Goal: Task Accomplishment & Management: Use online tool/utility

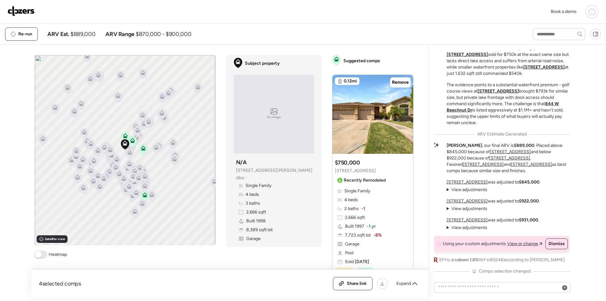
click at [22, 13] on img at bounding box center [21, 11] width 27 height 10
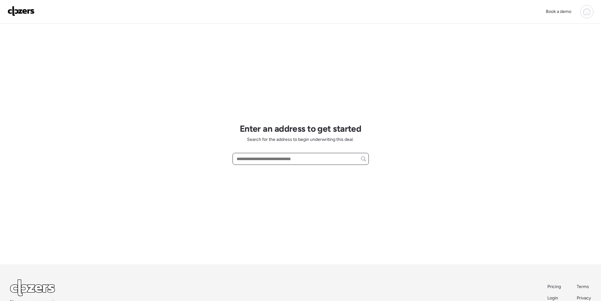
click at [269, 160] on input "text" at bounding box center [300, 158] width 131 height 9
paste input "**********"
click at [266, 170] on span "919 W Parkway Blvd, Tempe, AZ, 85281" at bounding box center [255, 170] width 41 height 6
type input "**********"
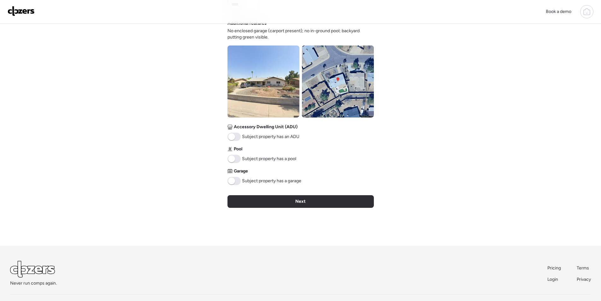
scroll to position [240, 0]
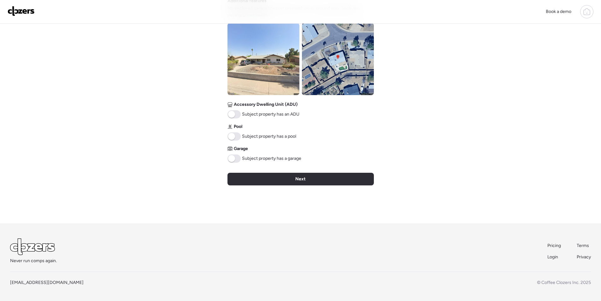
click at [232, 136] on span at bounding box center [231, 136] width 7 height 7
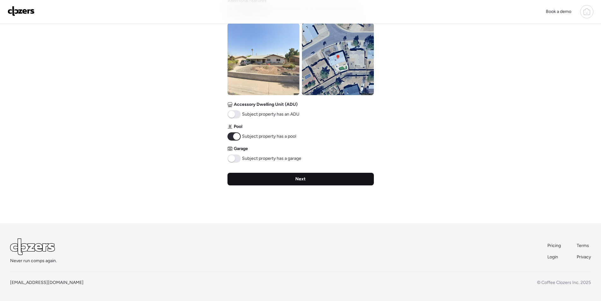
click at [282, 173] on div "Next" at bounding box center [300, 179] width 146 height 13
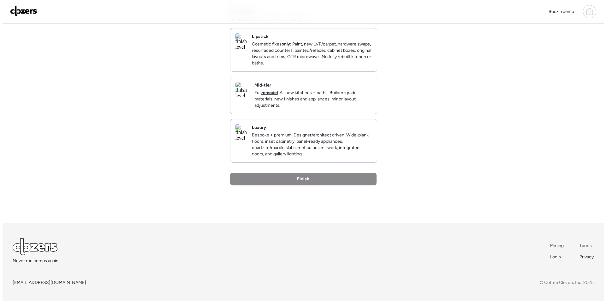
scroll to position [0, 0]
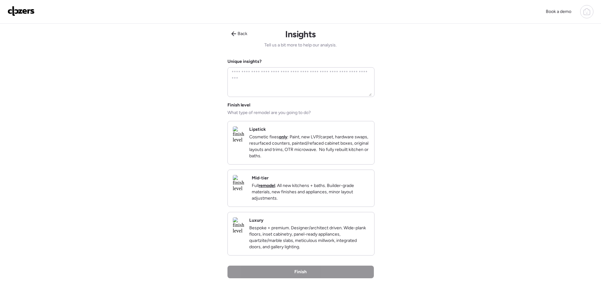
click at [349, 189] on div "Mid-tier Full remodel . All new kitchens + baths. Builder-grade materials, new …" at bounding box center [310, 188] width 117 height 27
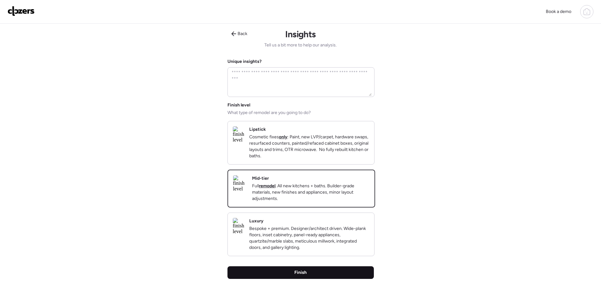
click at [321, 276] on div "Finish" at bounding box center [300, 272] width 146 height 13
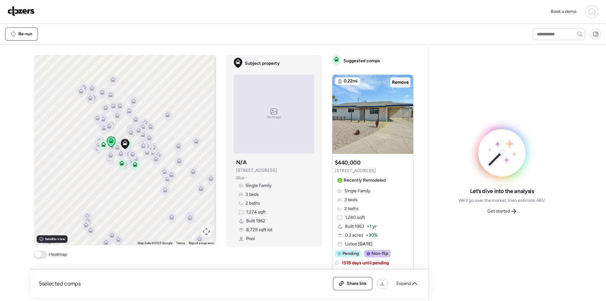
click at [398, 83] on span "Remove" at bounding box center [400, 82] width 17 height 6
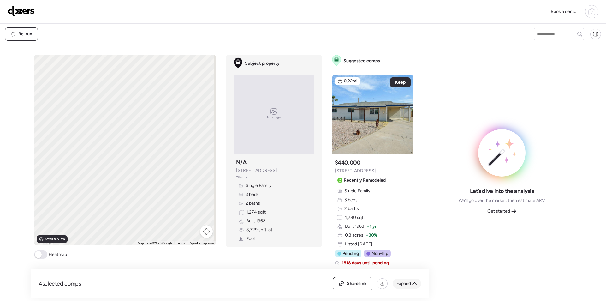
click at [406, 282] on span "Expand" at bounding box center [403, 283] width 15 height 6
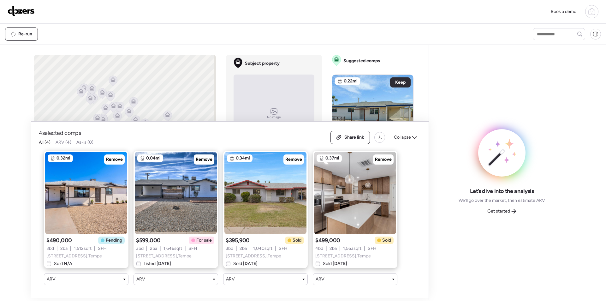
click at [202, 156] on span "Remove" at bounding box center [204, 159] width 17 height 6
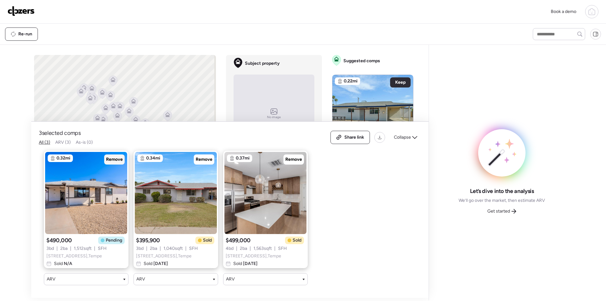
click at [115, 157] on span "Remove" at bounding box center [114, 159] width 17 height 6
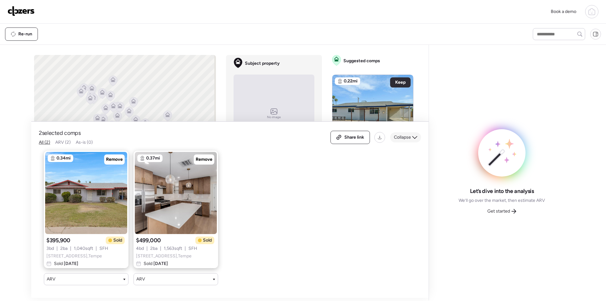
click at [404, 134] on span "Collapse" at bounding box center [402, 137] width 17 height 6
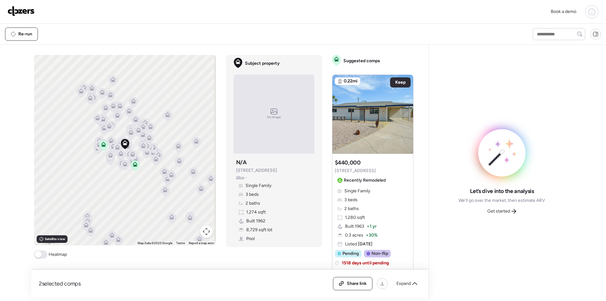
click at [205, 232] on button "Map camera controls" at bounding box center [206, 231] width 13 height 13
click at [190, 203] on button "Zoom in" at bounding box center [190, 199] width 13 height 13
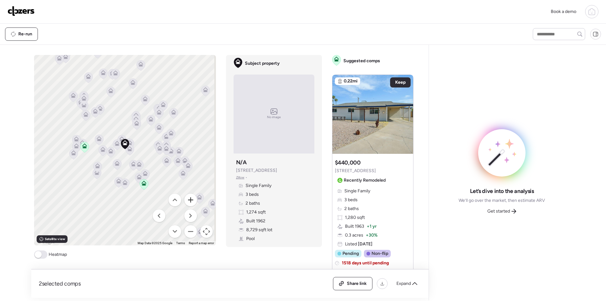
click at [190, 203] on button "Zoom in" at bounding box center [190, 199] width 13 height 13
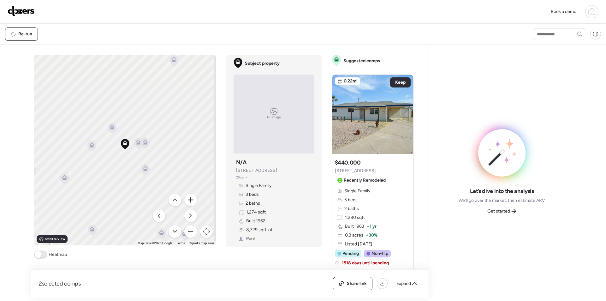
click at [190, 203] on button "Zoom in" at bounding box center [190, 199] width 13 height 13
click at [150, 143] on icon at bounding box center [152, 143] width 4 height 2
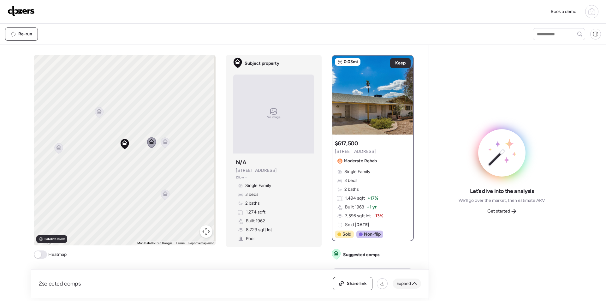
click at [407, 282] on span "Expand" at bounding box center [403, 283] width 15 height 6
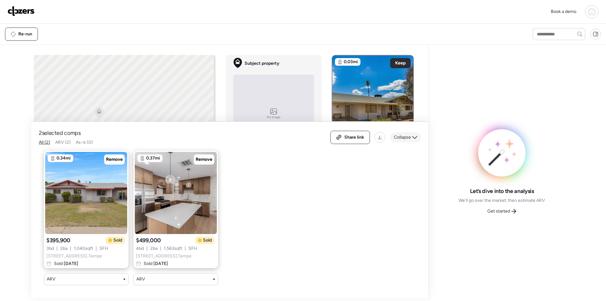
click at [406, 134] on span "Collapse" at bounding box center [402, 137] width 17 height 6
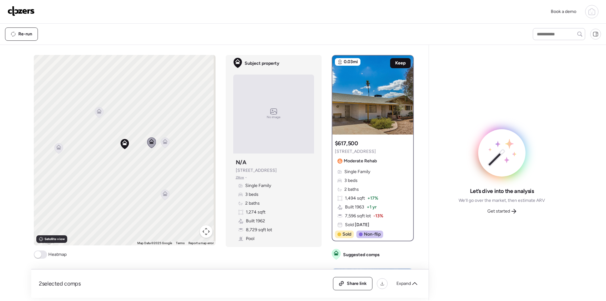
click at [399, 66] on div "Keep" at bounding box center [400, 63] width 21 height 10
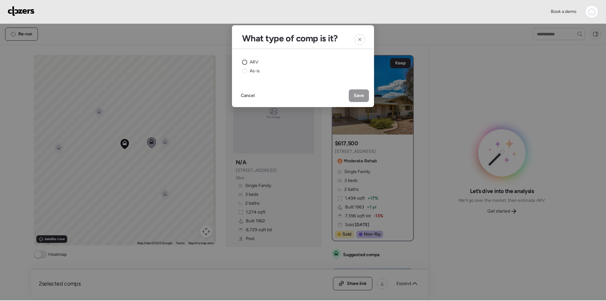
click at [250, 63] on span "ARV" at bounding box center [254, 62] width 9 height 6
click at [369, 93] on div "Cancel Save" at bounding box center [303, 95] width 142 height 23
click at [355, 99] on div "Save" at bounding box center [359, 95] width 20 height 13
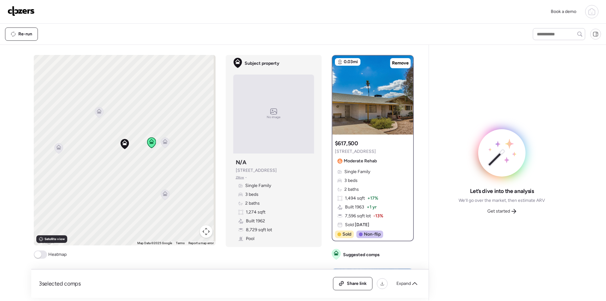
click at [163, 142] on icon at bounding box center [165, 143] width 4 height 2
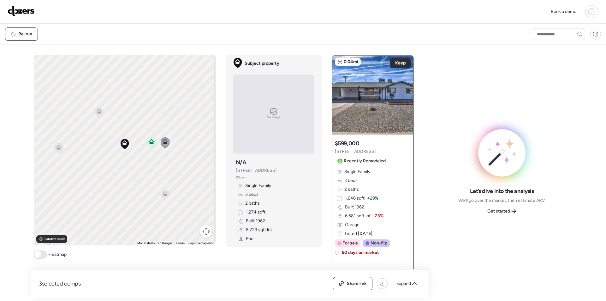
click at [98, 115] on icon at bounding box center [99, 112] width 9 height 10
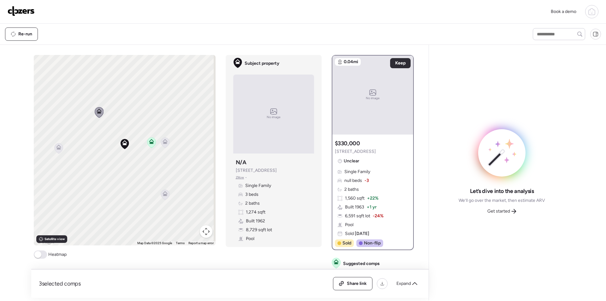
click at [57, 146] on icon at bounding box center [58, 145] width 5 height 3
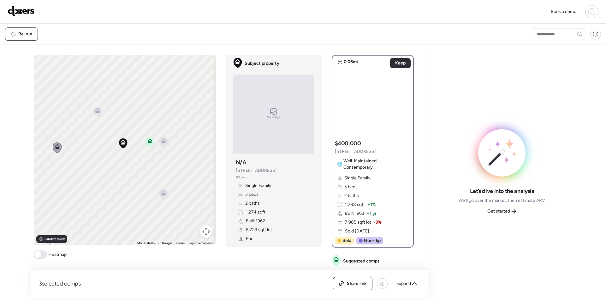
drag, startPoint x: 148, startPoint y: 207, endPoint x: 125, endPoint y: 198, distance: 24.4
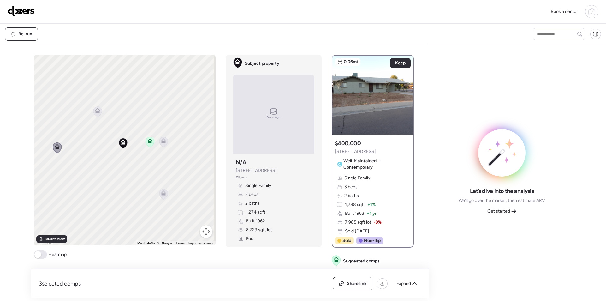
click at [125, 198] on div "To activate drag with keyboard, press Alt + Enter. Once in keyboard drag state,…" at bounding box center [125, 150] width 182 height 190
click at [145, 187] on icon at bounding box center [143, 186] width 9 height 10
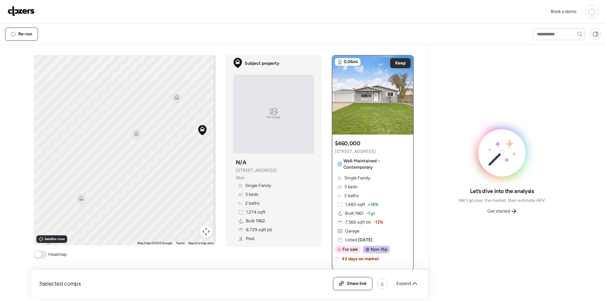
drag, startPoint x: 83, startPoint y: 181, endPoint x: 172, endPoint y: 171, distance: 90.2
click at [180, 171] on div "To activate drag with keyboard, press Alt + Enter. Once in keyboard drag state,…" at bounding box center [125, 150] width 182 height 190
click at [74, 196] on icon at bounding box center [76, 195] width 4 height 2
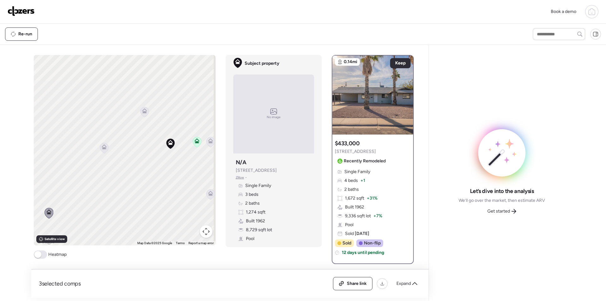
drag, startPoint x: 148, startPoint y: 188, endPoint x: 131, endPoint y: 197, distance: 19.9
click at [131, 197] on div "To activate drag with keyboard, press Alt + Enter. Once in keyboard drag state,…" at bounding box center [125, 150] width 182 height 190
click at [103, 151] on icon at bounding box center [102, 148] width 9 height 10
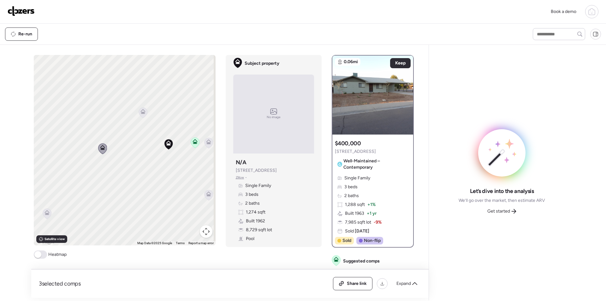
click at [144, 111] on icon at bounding box center [143, 112] width 9 height 10
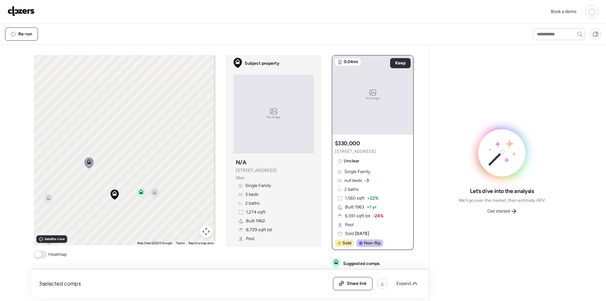
drag, startPoint x: 148, startPoint y: 163, endPoint x: 94, endPoint y: 217, distance: 76.5
click at [94, 217] on div "To activate drag with keyboard, press Alt + Enter. Once in keyboard drag state,…" at bounding box center [125, 150] width 182 height 190
drag, startPoint x: 139, startPoint y: 141, endPoint x: 156, endPoint y: 157, distance: 23.9
click at [152, 157] on div "To activate drag with keyboard, press Alt + Enter. Once in keyboard drag state,…" at bounding box center [125, 150] width 182 height 190
click at [126, 232] on div "To activate drag with keyboard, press Alt + Enter. Once in keyboard drag state,…" at bounding box center [125, 150] width 182 height 190
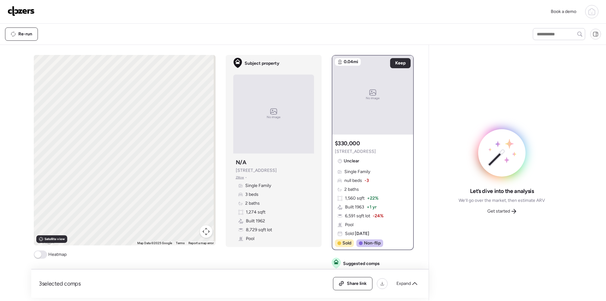
drag, startPoint x: 147, startPoint y: 233, endPoint x: 151, endPoint y: 120, distance: 113.4
click at [151, 121] on div "To activate drag with keyboard, press Alt + Enter. Once in keyboard drag state,…" at bounding box center [125, 150] width 182 height 190
drag, startPoint x: 133, startPoint y: 160, endPoint x: 144, endPoint y: 85, distance: 76.2
click at [146, 83] on div "To activate drag with keyboard, press Alt + Enter. Once in keyboard drag state,…" at bounding box center [125, 150] width 182 height 190
drag, startPoint x: 110, startPoint y: 153, endPoint x: 146, endPoint y: 145, distance: 36.8
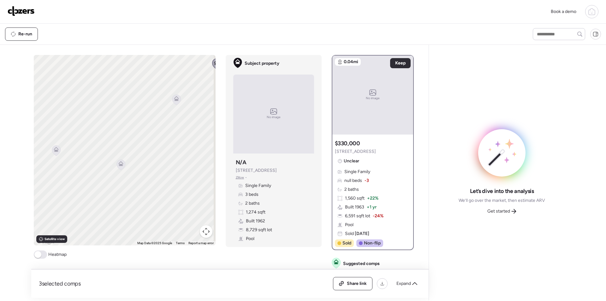
click at [148, 145] on div "To activate drag with keyboard, press Alt + Enter. Once in keyboard drag state,…" at bounding box center [125, 150] width 182 height 190
click at [115, 164] on icon at bounding box center [119, 164] width 9 height 10
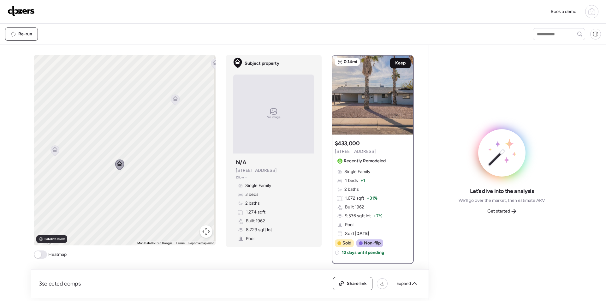
click at [395, 64] on span "Keep" at bounding box center [400, 63] width 10 height 6
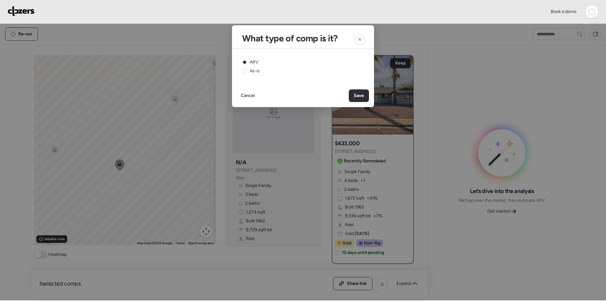
click at [359, 40] on icon at bounding box center [359, 39] width 5 height 5
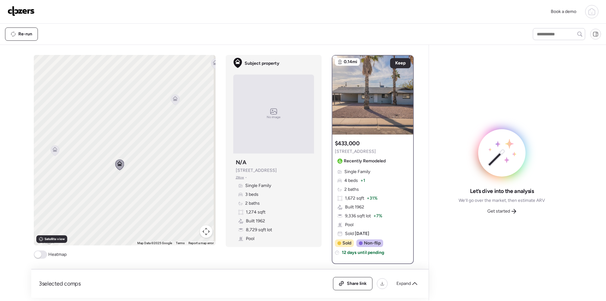
click at [50, 153] on icon at bounding box center [54, 150] width 9 height 10
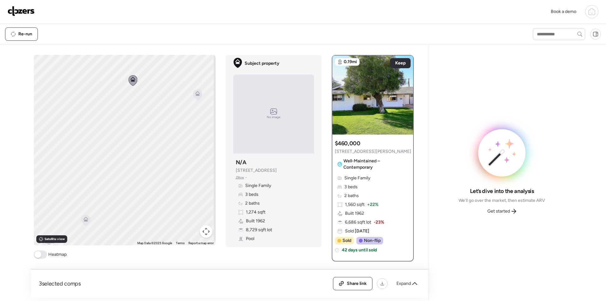
drag, startPoint x: 56, startPoint y: 189, endPoint x: 134, endPoint y: 120, distance: 104.4
click at [134, 120] on div "To navigate, press the arrow keys. To activate drag with keyboard, press Alt + …" at bounding box center [125, 150] width 182 height 190
drag, startPoint x: 167, startPoint y: 176, endPoint x: 44, endPoint y: 175, distance: 122.4
click at [44, 175] on div "To navigate, press the arrow keys. To activate drag with keyboard, press Alt + …" at bounding box center [125, 150] width 182 height 190
click at [131, 197] on icon at bounding box center [132, 197] width 4 height 2
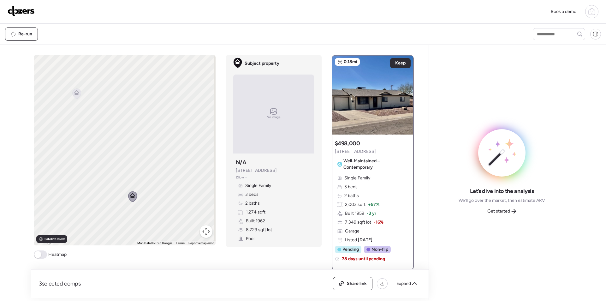
drag, startPoint x: 79, startPoint y: 197, endPoint x: 181, endPoint y: 176, distance: 104.1
click at [181, 176] on div "To navigate, press the arrow keys. To activate drag with keyboard, press Alt + …" at bounding box center [125, 150] width 182 height 190
drag, startPoint x: 144, startPoint y: 177, endPoint x: 153, endPoint y: 174, distance: 8.7
click at [153, 174] on div "To navigate, press the arrow keys. To activate drag with keyboard, press Alt + …" at bounding box center [125, 150] width 182 height 190
click at [146, 183] on icon at bounding box center [148, 182] width 4 height 2
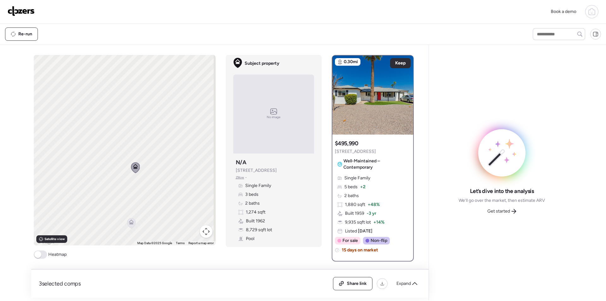
drag, startPoint x: 166, startPoint y: 197, endPoint x: 128, endPoint y: 196, distance: 38.2
click at [149, 180] on div "To navigate, press the arrow keys. To activate drag with keyboard, press Alt + …" at bounding box center [125, 150] width 182 height 190
click at [124, 220] on icon at bounding box center [126, 220] width 4 height 2
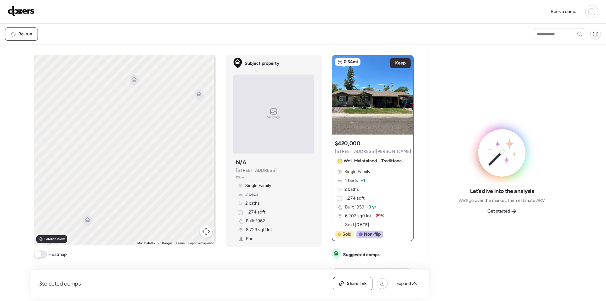
drag, startPoint x: 133, startPoint y: 229, endPoint x: 126, endPoint y: 231, distance: 6.8
click at [125, 245] on div "To navigate, press the arrow keys. To activate drag with keyboard, press Alt + …" at bounding box center [125, 150] width 182 height 190
drag, startPoint x: 162, startPoint y: 188, endPoint x: 159, endPoint y: 191, distance: 4.5
click at [162, 191] on div "To navigate, press the arrow keys. To activate drag with keyboard, press Alt + …" at bounding box center [125, 150] width 182 height 190
click at [127, 211] on icon at bounding box center [129, 211] width 4 height 2
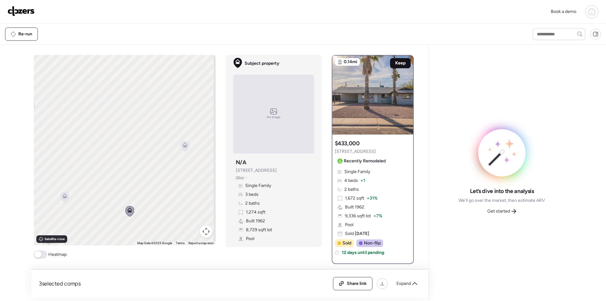
click at [395, 62] on span "Keep" at bounding box center [400, 63] width 10 height 6
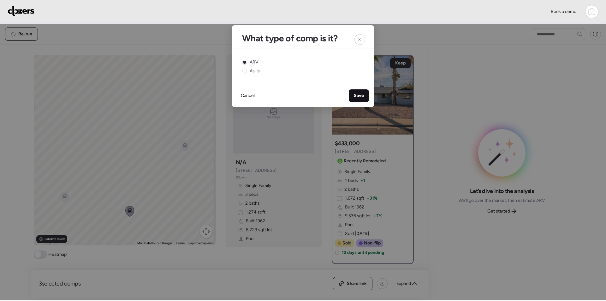
click at [356, 92] on div "Save" at bounding box center [359, 95] width 20 height 13
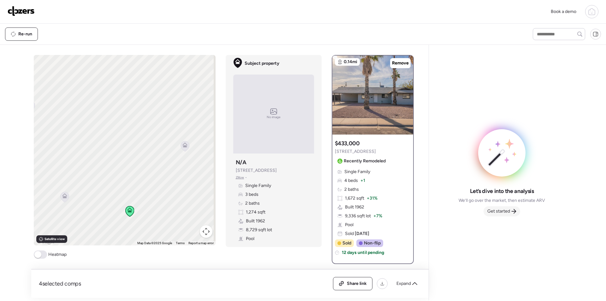
click at [510, 211] on div "Get started" at bounding box center [501, 211] width 37 height 10
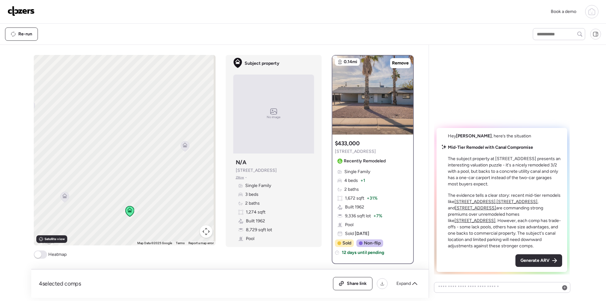
drag, startPoint x: 159, startPoint y: 137, endPoint x: 70, endPoint y: 178, distance: 97.8
click at [64, 184] on div "To navigate, press the arrow keys. To activate drag with keyboard, press Alt + …" at bounding box center [125, 150] width 182 height 190
drag, startPoint x: 114, startPoint y: 166, endPoint x: 235, endPoint y: 92, distance: 141.6
click at [235, 91] on div "To navigate, press the arrow keys. To activate drag with keyboard, press Alt + …" at bounding box center [226, 176] width 385 height 243
click at [206, 232] on button "Map camera controls" at bounding box center [206, 231] width 13 height 13
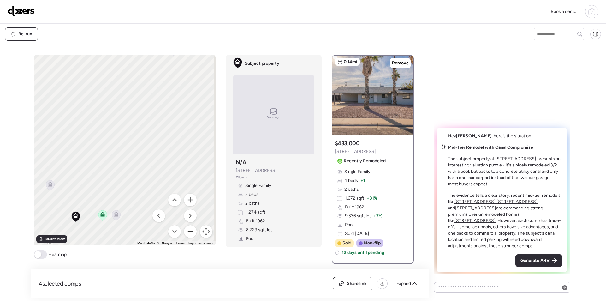
click at [187, 230] on button "Zoom out" at bounding box center [190, 231] width 13 height 13
drag, startPoint x: 135, startPoint y: 160, endPoint x: 145, endPoint y: 135, distance: 26.4
click at [137, 167] on div "To navigate, press the arrow keys. To activate drag with keyboard, press Alt + …" at bounding box center [125, 150] width 182 height 190
drag, startPoint x: 154, startPoint y: 164, endPoint x: 119, endPoint y: 82, distance: 89.2
click at [119, 82] on div "To navigate, press the arrow keys. To activate drag with keyboard, press Alt + …" at bounding box center [125, 150] width 182 height 190
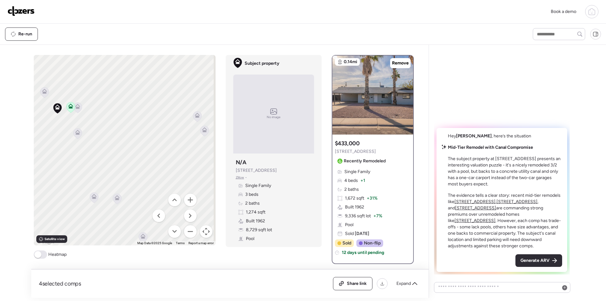
drag, startPoint x: 167, startPoint y: 162, endPoint x: 127, endPoint y: 157, distance: 39.8
click at [127, 157] on div "To navigate, press the arrow keys. To activate drag with keyboard, press Alt + …" at bounding box center [125, 150] width 182 height 190
click at [62, 197] on icon at bounding box center [61, 192] width 9 height 11
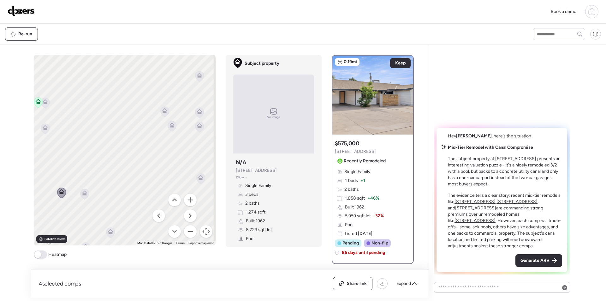
click at [83, 197] on icon at bounding box center [84, 194] width 9 height 10
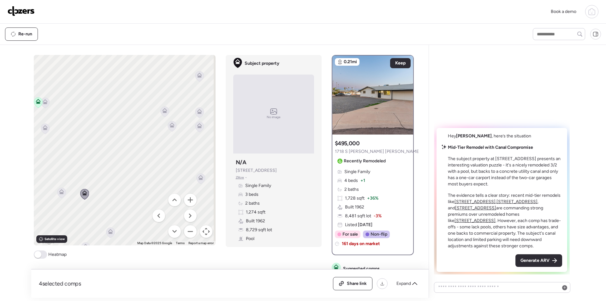
click at [171, 127] on icon at bounding box center [172, 126] width 9 height 10
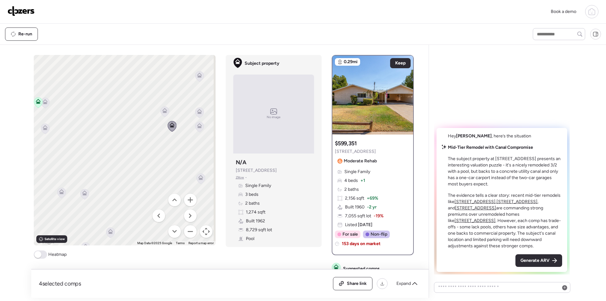
click at [166, 113] on icon at bounding box center [164, 111] width 9 height 10
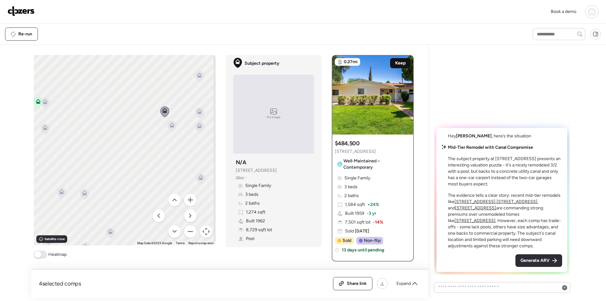
click at [398, 62] on span "Keep" at bounding box center [400, 63] width 10 height 6
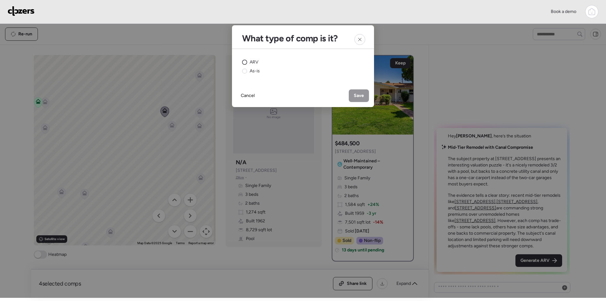
click at [252, 65] on span "ARV" at bounding box center [254, 62] width 9 height 6
click at [362, 96] on span "Save" at bounding box center [359, 95] width 10 height 6
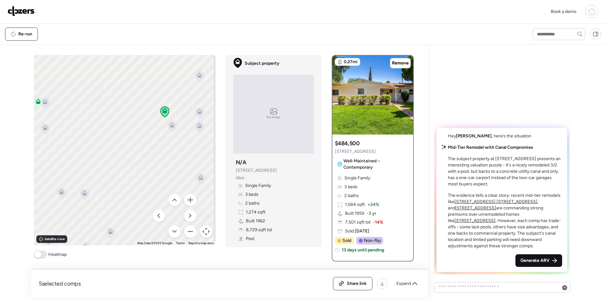
click at [542, 256] on div "Generate ARV" at bounding box center [538, 260] width 47 height 13
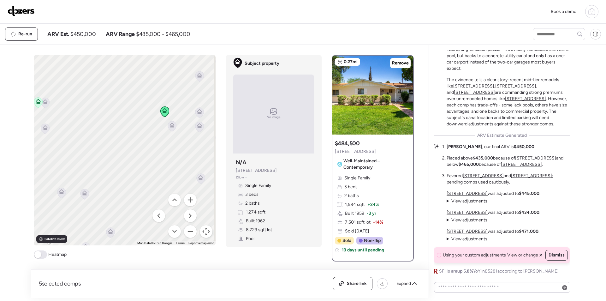
click at [84, 34] on span "$450,000" at bounding box center [82, 34] width 25 height 8
copy span "450,000"
click at [351, 289] on div "Share link" at bounding box center [352, 283] width 39 height 13
click at [27, 11] on img at bounding box center [21, 11] width 27 height 10
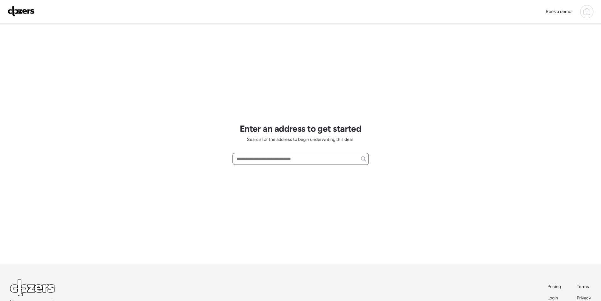
click at [272, 160] on input "text" at bounding box center [300, 158] width 131 height 9
paste input "**********"
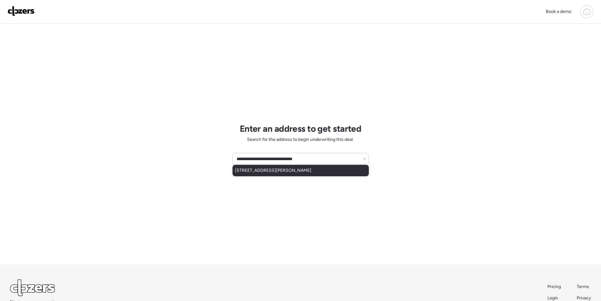
click at [263, 172] on span "4452 W Ruth Ave, Glendale, AZ, 85302" at bounding box center [273, 170] width 76 height 6
type input "**********"
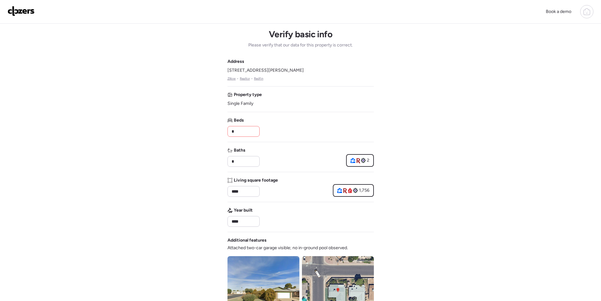
click at [245, 133] on input "*" at bounding box center [243, 131] width 27 height 9
click at [246, 133] on input "*" at bounding box center [243, 131] width 27 height 9
click at [249, 130] on input "**" at bounding box center [243, 131] width 27 height 9
click at [250, 130] on input "**" at bounding box center [243, 131] width 27 height 9
type input "*"
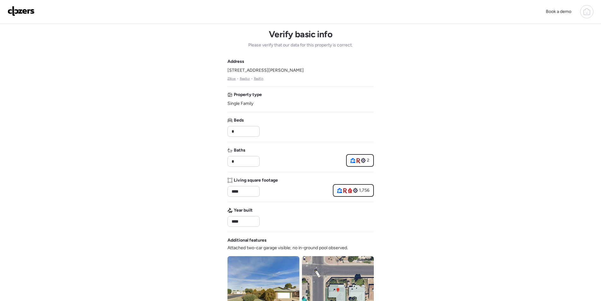
click at [392, 119] on div "Book a demo Verify basic info Please verify that our data for this property is …" at bounding box center [300, 266] width 601 height 533
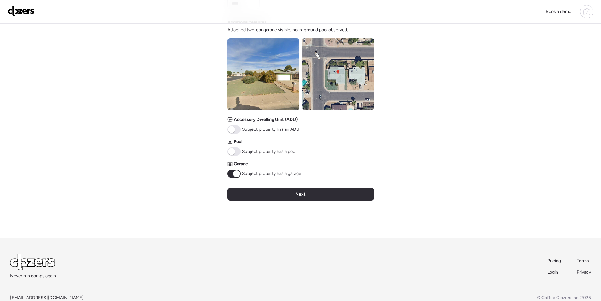
scroll to position [233, 0]
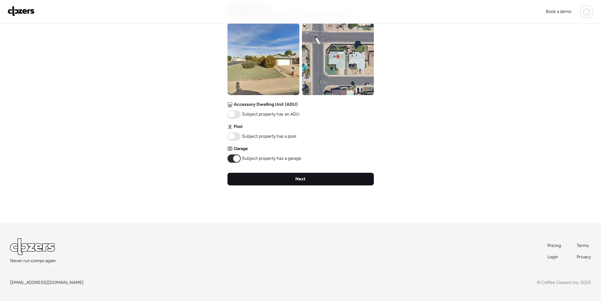
click at [279, 182] on div "Next" at bounding box center [300, 179] width 146 height 13
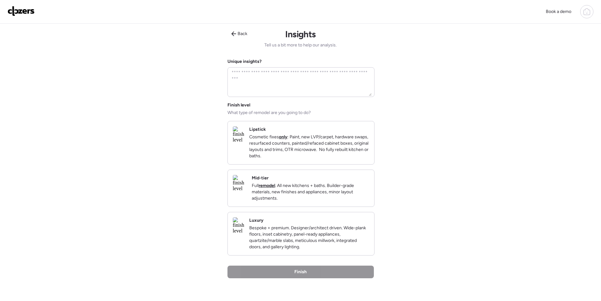
click at [349, 200] on p "Full remodel . All new kitchens + baths. Builder-grade materials, new finishes …" at bounding box center [310, 191] width 117 height 19
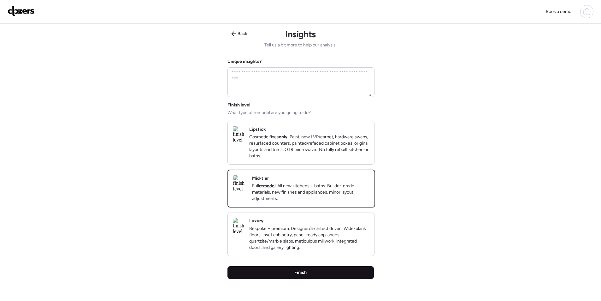
click at [329, 279] on div "Finish" at bounding box center [300, 272] width 146 height 13
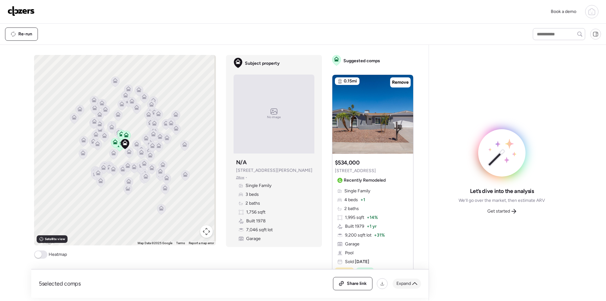
click at [406, 281] on span "Expand" at bounding box center [403, 283] width 15 height 6
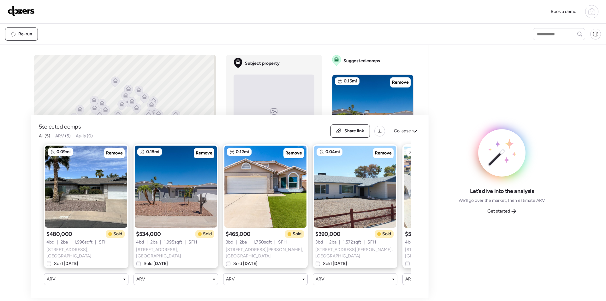
scroll to position [0, 81]
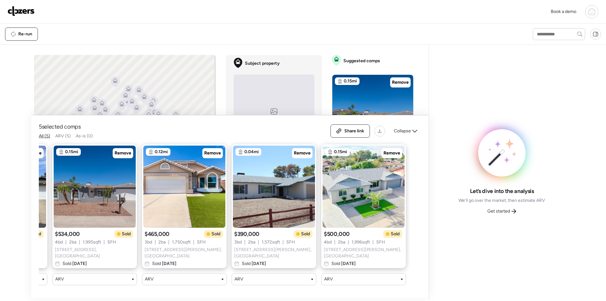
click at [404, 136] on div "Collapse" at bounding box center [405, 131] width 31 height 10
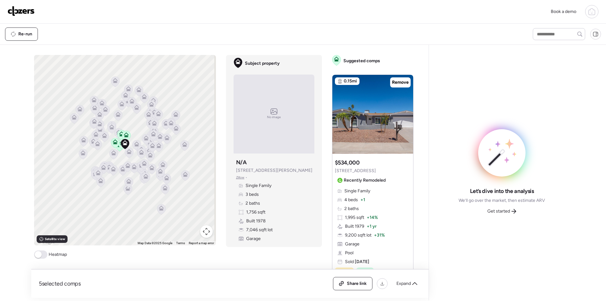
click at [511, 211] on div "Get started" at bounding box center [501, 211] width 37 height 10
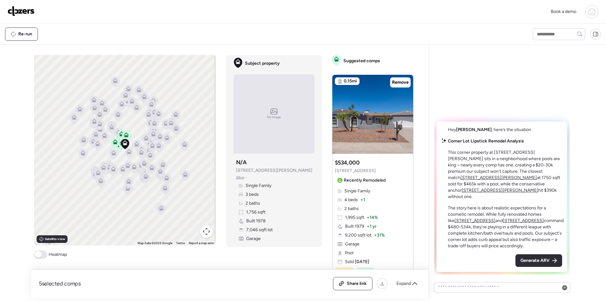
click at [539, 257] on div "Generate ARV" at bounding box center [538, 260] width 47 height 13
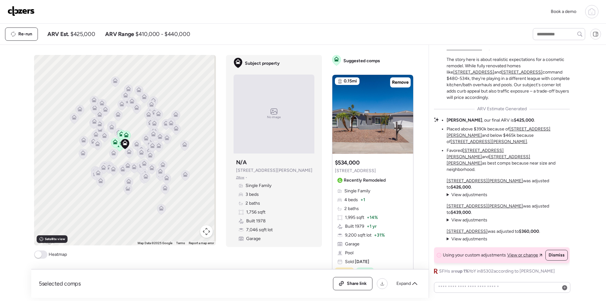
click at [87, 35] on span "$425,000" at bounding box center [82, 34] width 25 height 8
copy span "425,000"
click at [340, 279] on div "Share link" at bounding box center [352, 283] width 39 height 13
click at [28, 17] on link at bounding box center [21, 11] width 27 height 11
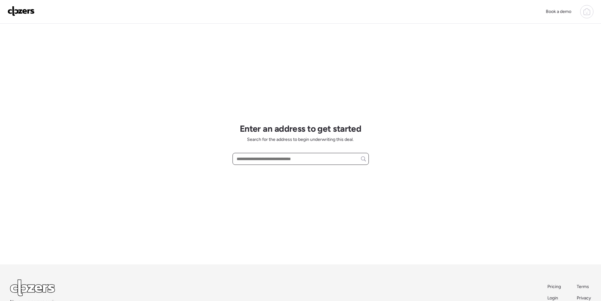
click at [273, 157] on input "text" at bounding box center [300, 158] width 131 height 9
paste input "**********"
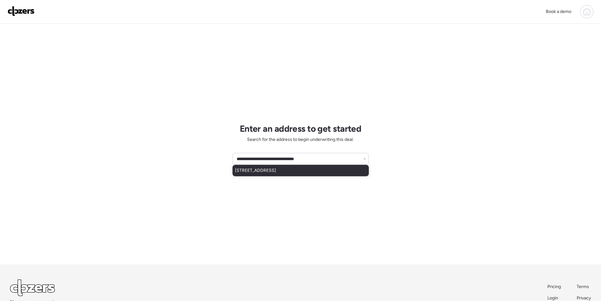
click at [274, 167] on span "[STREET_ADDRESS]" at bounding box center [255, 170] width 41 height 6
type input "**********"
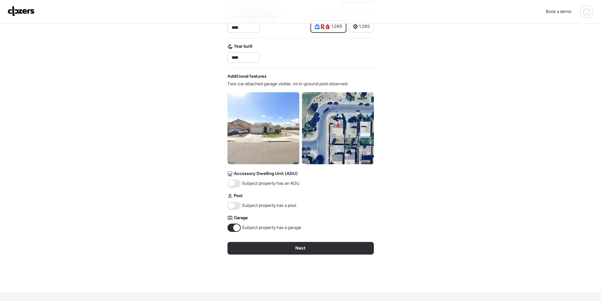
scroll to position [173, 0]
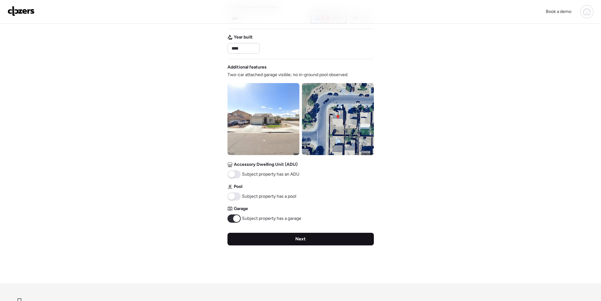
click at [273, 242] on div "Next" at bounding box center [300, 239] width 146 height 13
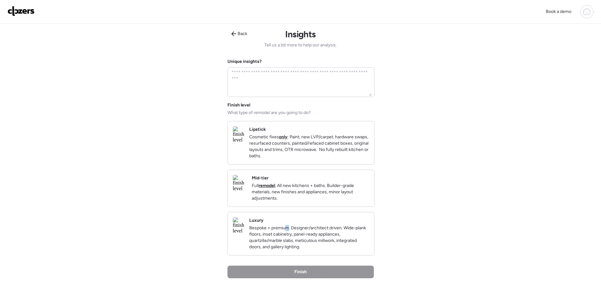
click at [312, 231] on div "Luxury Bespoke + premium. Designer/architect driven. Wide-plank floors, inset c…" at bounding box center [309, 233] width 120 height 33
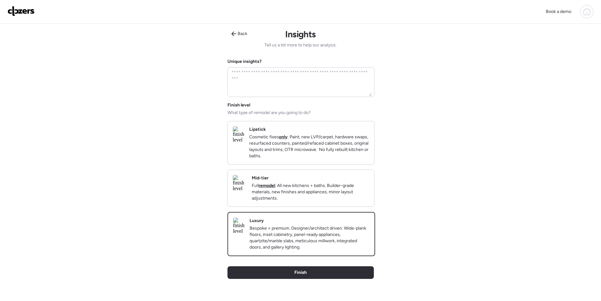
drag, startPoint x: 333, startPoint y: 207, endPoint x: 332, endPoint y: 210, distance: 3.9
click at [333, 201] on p "Full remodel . All new kitchens + baths. Builder-grade materials, new finishes …" at bounding box center [310, 191] width 117 height 19
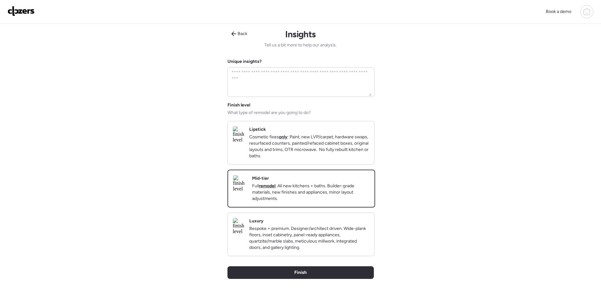
click at [323, 271] on div "Back Insights Tell us a bit more to help our analysis. Unique insights? Finish …" at bounding box center [300, 170] width 146 height 293
click at [324, 275] on div "Back Insights Tell us a bit more to help our analysis. Unique insights? Finish …" at bounding box center [300, 170] width 146 height 293
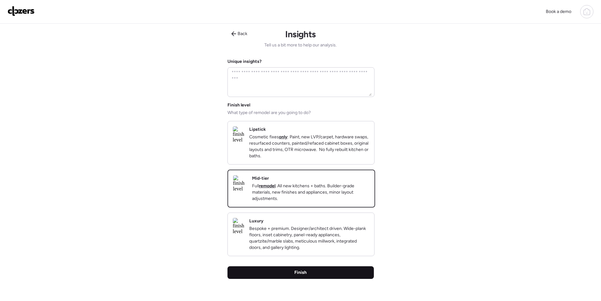
click at [324, 279] on div "Finish" at bounding box center [300, 272] width 146 height 13
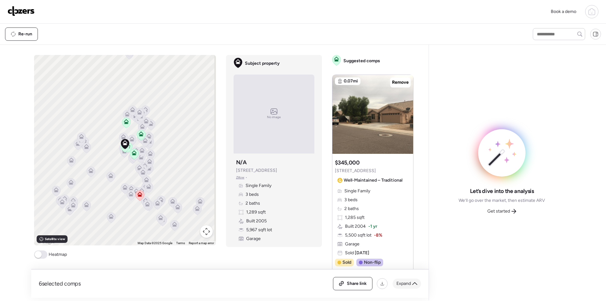
click at [400, 286] on div "Expand" at bounding box center [406, 283] width 28 height 10
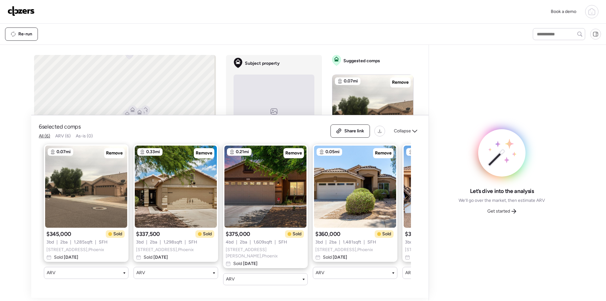
drag, startPoint x: 403, startPoint y: 128, endPoint x: 412, endPoint y: 134, distance: 10.9
click at [403, 128] on div "Collapse" at bounding box center [405, 131] width 31 height 10
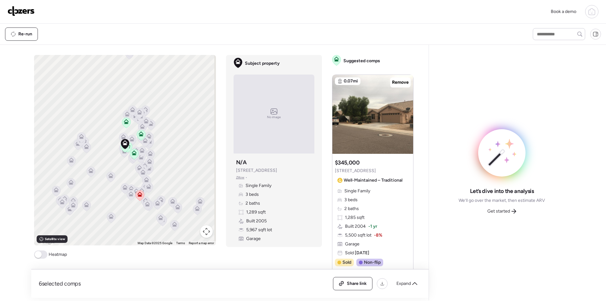
drag, startPoint x: 509, startPoint y: 205, endPoint x: 510, endPoint y: 209, distance: 4.0
click at [509, 205] on div "Let’s dive into the analysis We’ll go over the market, then estimate ARV Get st…" at bounding box center [501, 201] width 86 height 29
click at [510, 210] on span "Get started" at bounding box center [498, 211] width 23 height 6
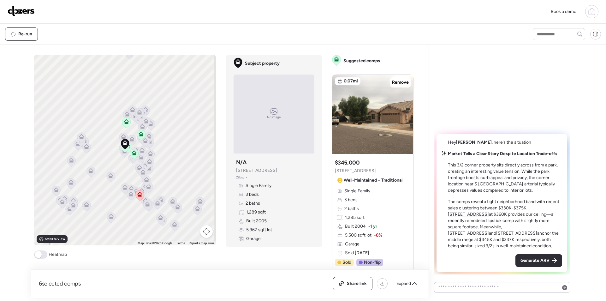
click at [550, 256] on div "Generate ARV" at bounding box center [538, 260] width 47 height 13
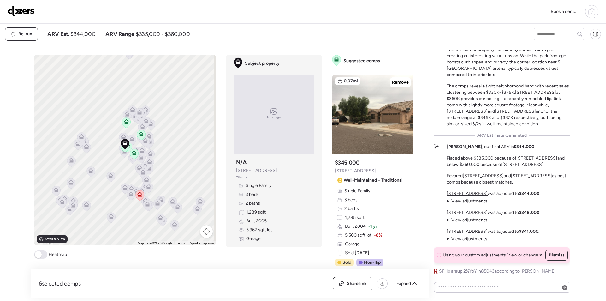
click at [82, 37] on span "$344,000" at bounding box center [82, 34] width 25 height 8
copy span "344,000"
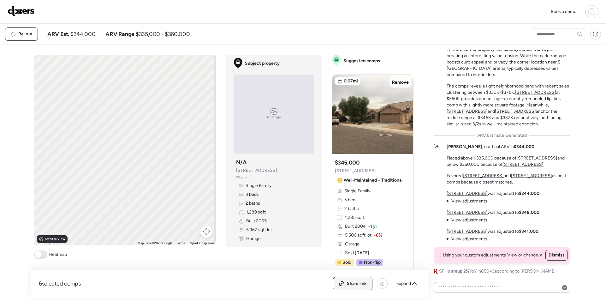
click at [337, 278] on div "Share link" at bounding box center [352, 283] width 39 height 13
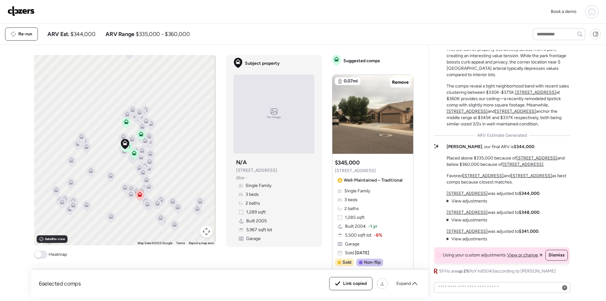
click at [38, 8] on div "Book a demo" at bounding box center [303, 11] width 591 height 13
click at [27, 11] on img at bounding box center [21, 11] width 27 height 10
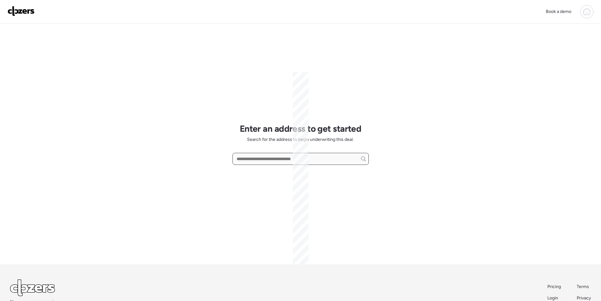
click at [259, 161] on input "text" at bounding box center [300, 158] width 131 height 9
paste input "**********"
click at [257, 166] on div "[STREET_ADDRESS]" at bounding box center [301, 170] width 136 height 11
type input "**********"
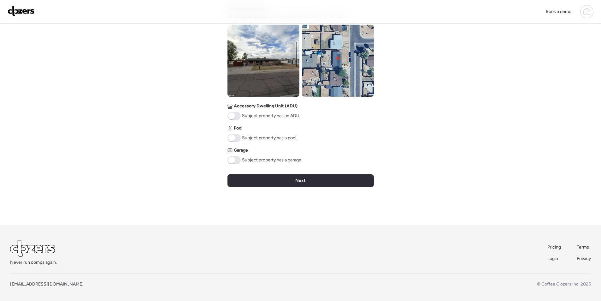
scroll to position [233, 0]
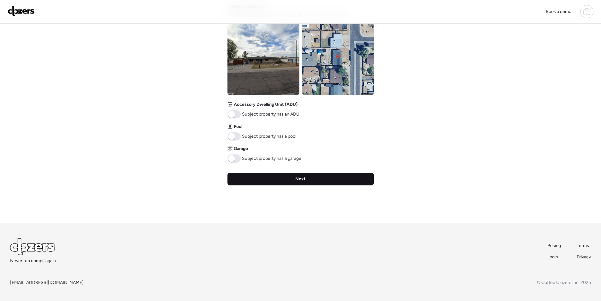
click at [323, 182] on div "Next" at bounding box center [300, 179] width 146 height 13
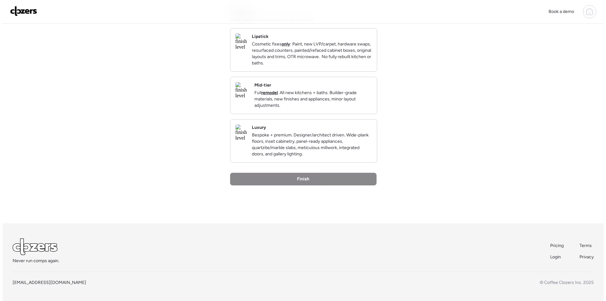
scroll to position [0, 0]
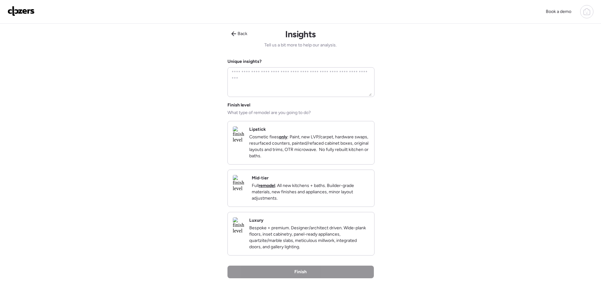
click at [336, 201] on p "Full remodel . All new kitchens + baths. Builder-grade materials, new finishes …" at bounding box center [310, 191] width 117 height 19
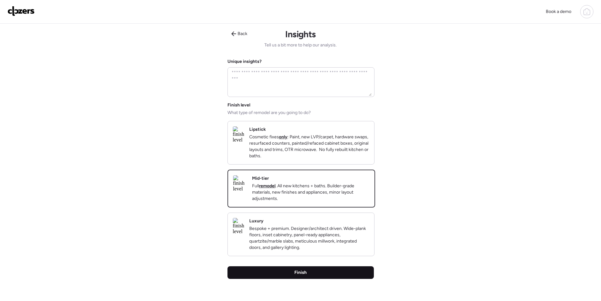
click at [324, 277] on div "Finish" at bounding box center [300, 272] width 146 height 13
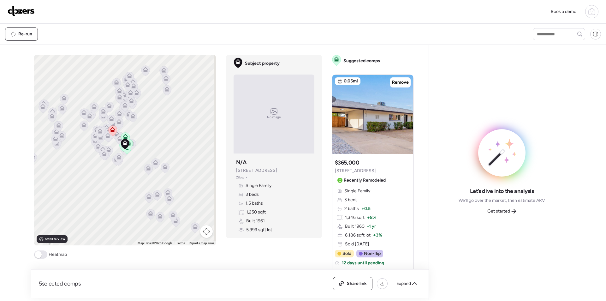
click at [203, 231] on button "Map camera controls" at bounding box center [206, 231] width 13 height 13
click at [189, 203] on button "Zoom in" at bounding box center [190, 199] width 13 height 13
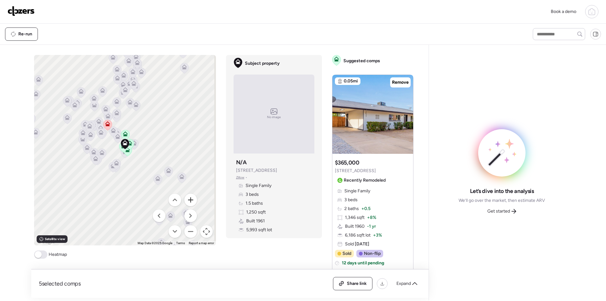
click at [189, 203] on button "Zoom in" at bounding box center [190, 199] width 13 height 13
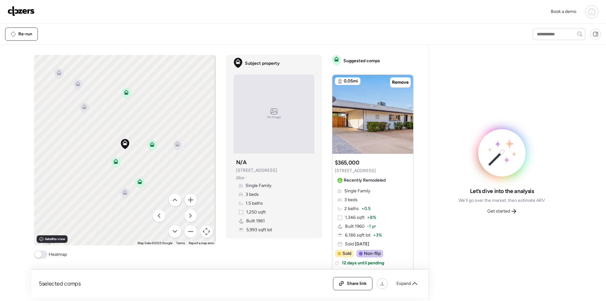
click at [175, 145] on icon at bounding box center [177, 143] width 5 height 5
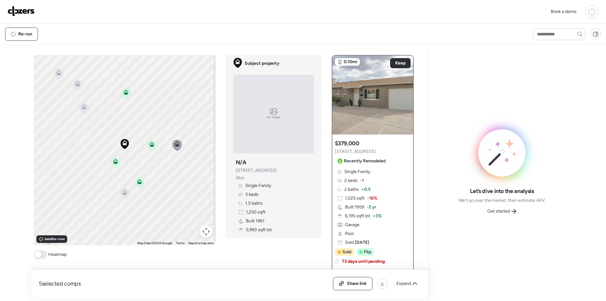
click at [122, 192] on icon at bounding box center [124, 192] width 5 height 5
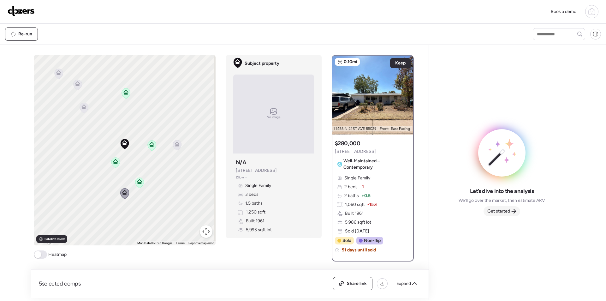
click at [505, 208] on div "Get started" at bounding box center [501, 211] width 37 height 10
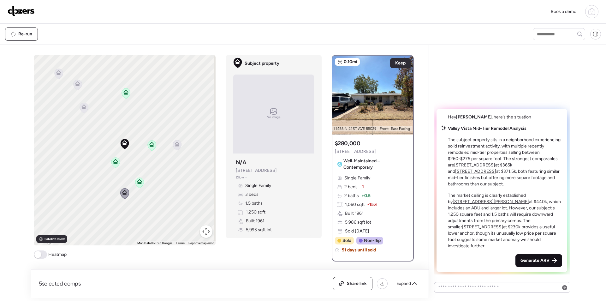
click at [538, 262] on span "Generate ARV" at bounding box center [534, 260] width 29 height 6
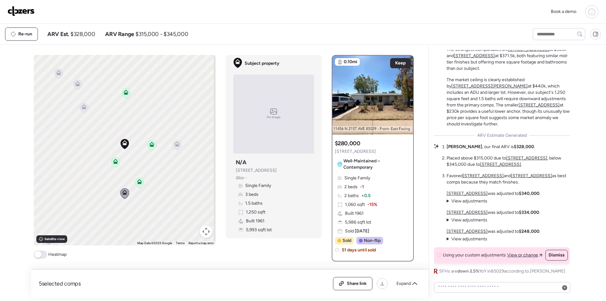
click at [93, 37] on span "$328,000" at bounding box center [82, 34] width 25 height 8
click at [85, 34] on span "$328,000" at bounding box center [82, 34] width 25 height 8
copy span "328,000"
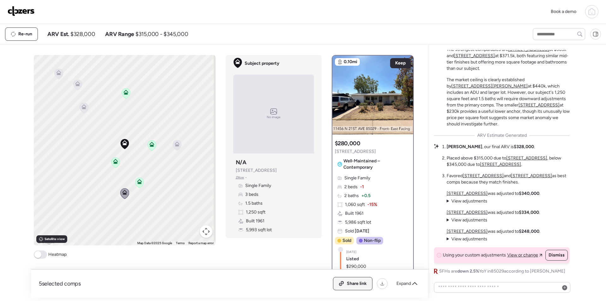
click at [362, 285] on span "Share link" at bounding box center [357, 283] width 20 height 6
click at [16, 29] on div "Re-run" at bounding box center [21, 34] width 32 height 13
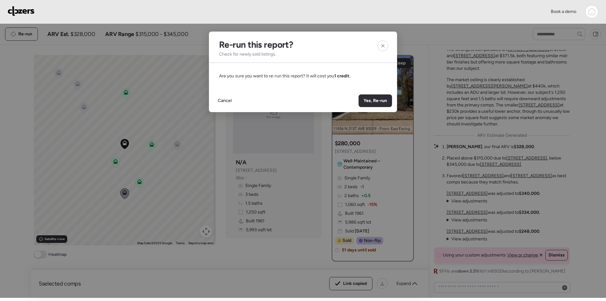
click at [21, 14] on img at bounding box center [21, 11] width 27 height 10
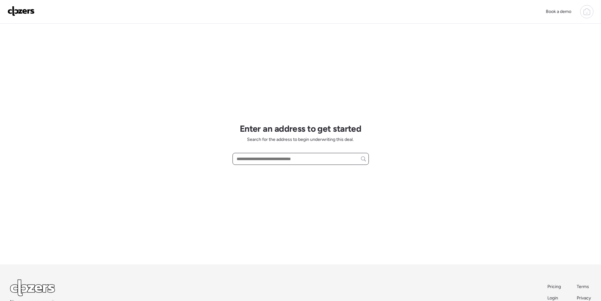
click at [264, 162] on input "text" at bounding box center [300, 158] width 131 height 9
paste input "**********"
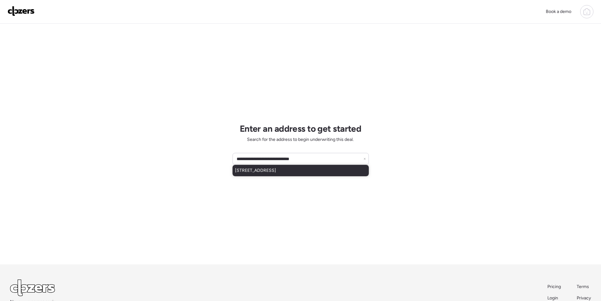
click at [273, 174] on div "[STREET_ADDRESS]" at bounding box center [301, 170] width 136 height 11
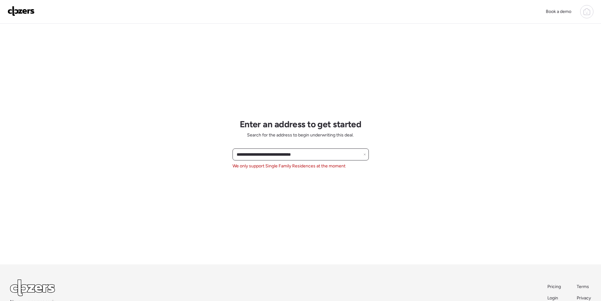
click at [295, 155] on input "**********" at bounding box center [300, 154] width 131 height 9
click at [296, 155] on input "**********" at bounding box center [300, 154] width 131 height 9
paste input "***"
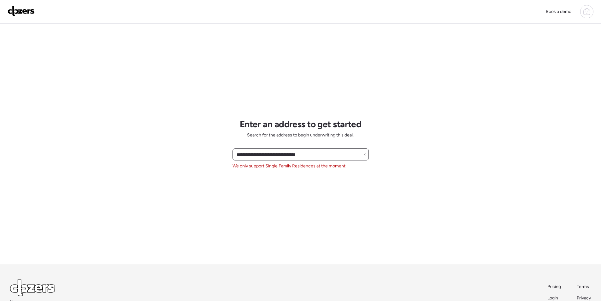
click at [290, 154] on input "**********" at bounding box center [300, 154] width 131 height 9
click at [326, 155] on input "**********" at bounding box center [300, 154] width 131 height 9
drag, startPoint x: 274, startPoint y: 155, endPoint x: 323, endPoint y: 155, distance: 49.2
click at [323, 155] on input "**********" at bounding box center [300, 154] width 131 height 9
type input "**********"
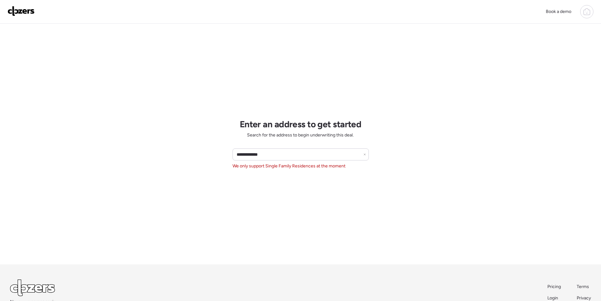
click at [8, 9] on img at bounding box center [21, 11] width 27 height 10
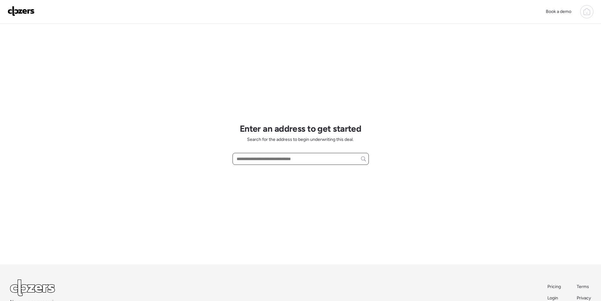
click at [274, 161] on input "text" at bounding box center [300, 158] width 131 height 9
paste input "**********"
click at [242, 156] on input "**********" at bounding box center [300, 158] width 131 height 9
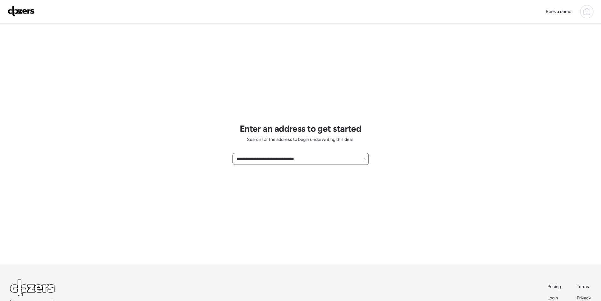
paste input "***"
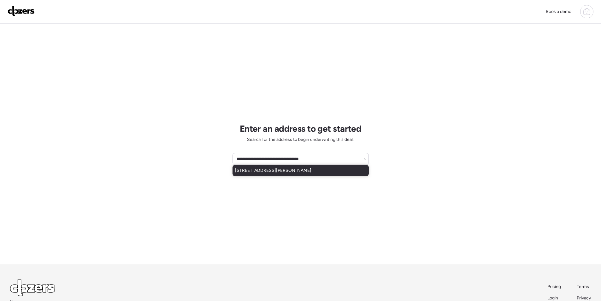
click at [282, 168] on span "[STREET_ADDRESS][PERSON_NAME]" at bounding box center [273, 170] width 76 height 6
type input "**********"
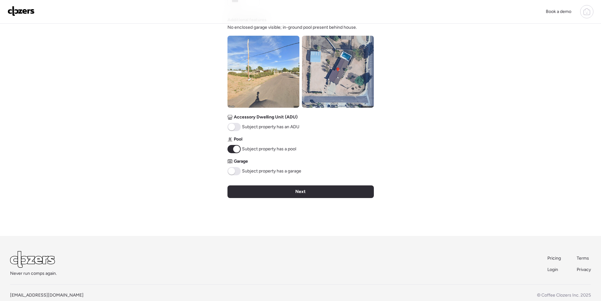
scroll to position [233, 0]
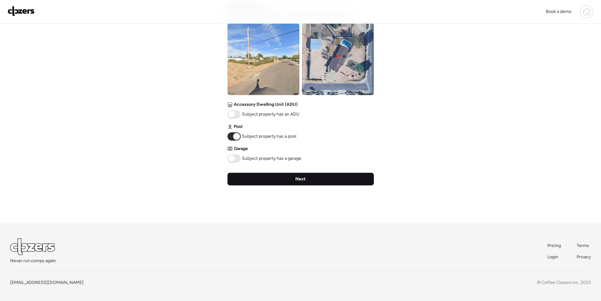
click at [330, 184] on div "Next" at bounding box center [300, 179] width 146 height 13
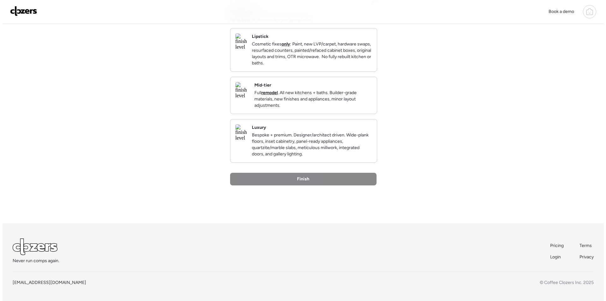
scroll to position [0, 0]
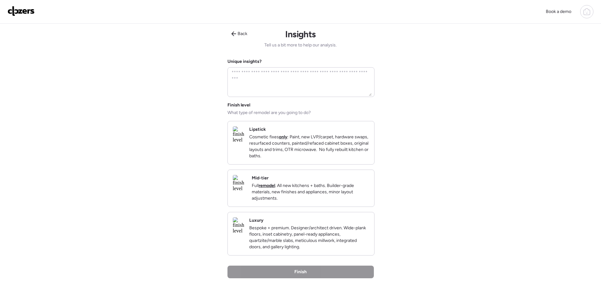
click at [340, 206] on div "Mid-tier Full remodel . All new kitchens + baths. Builder-grade materials, new …" at bounding box center [301, 188] width 146 height 37
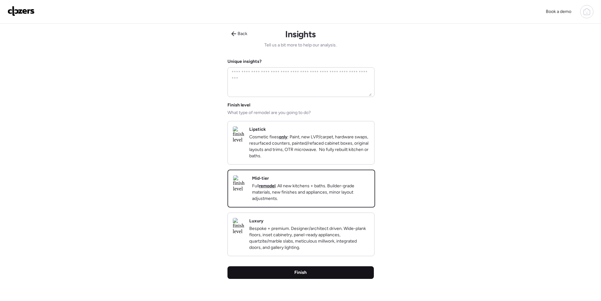
click at [331, 279] on div "Finish" at bounding box center [300, 272] width 146 height 13
